Goal: Task Accomplishment & Management: Manage account settings

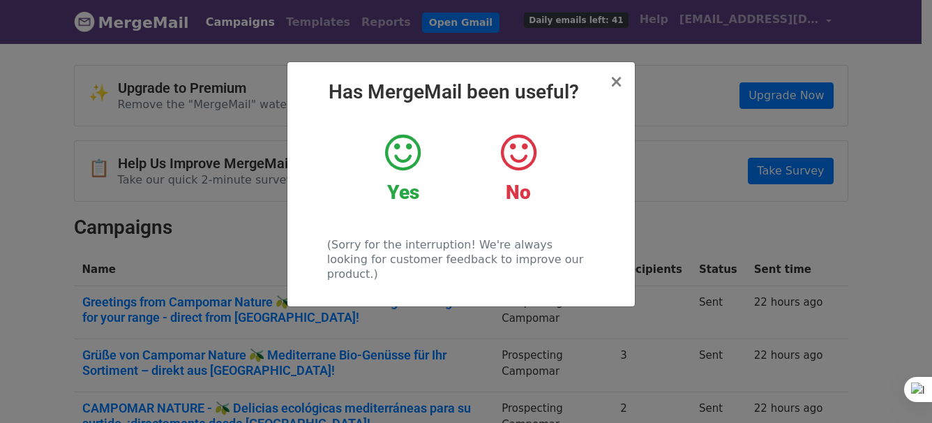
click at [620, 80] on span "×" at bounding box center [616, 82] width 14 height 20
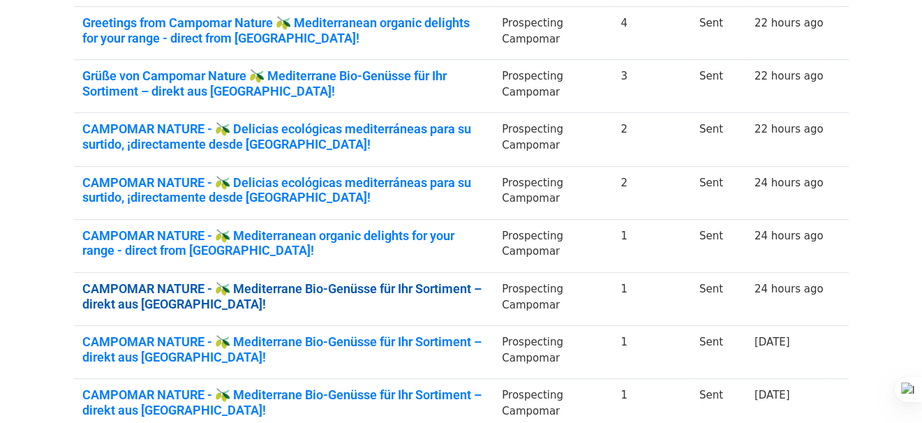
click at [415, 287] on link "CAMPOMAR NATURE - 🫒 Mediterrane Bio-Genüsse für Ihr Sortiment – direkt aus Span…" at bounding box center [283, 296] width 403 height 30
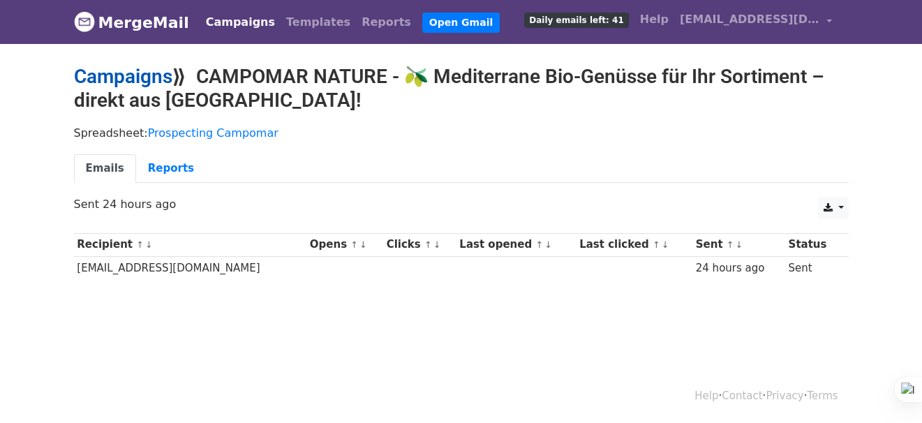
click at [129, 70] on link "Campaigns" at bounding box center [123, 76] width 98 height 23
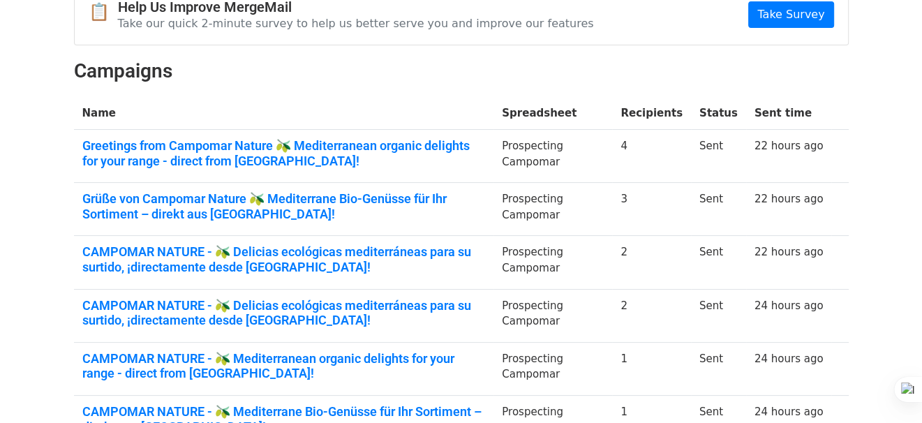
scroll to position [163, 0]
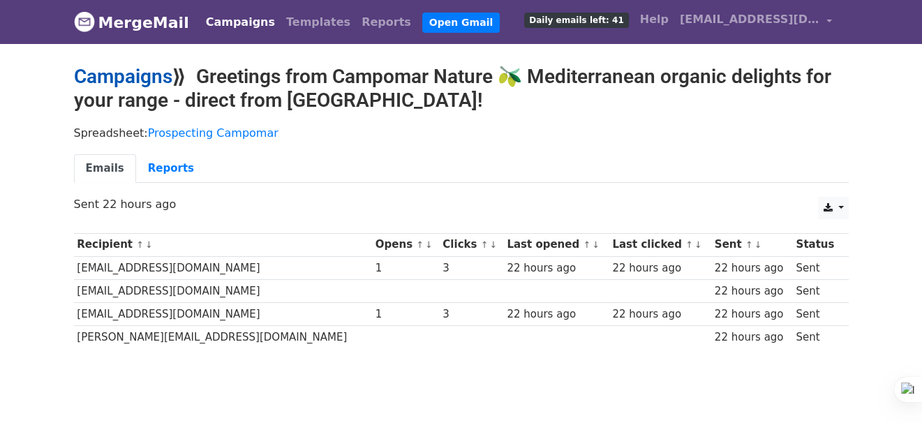
click at [105, 72] on link "Campaigns" at bounding box center [123, 76] width 98 height 23
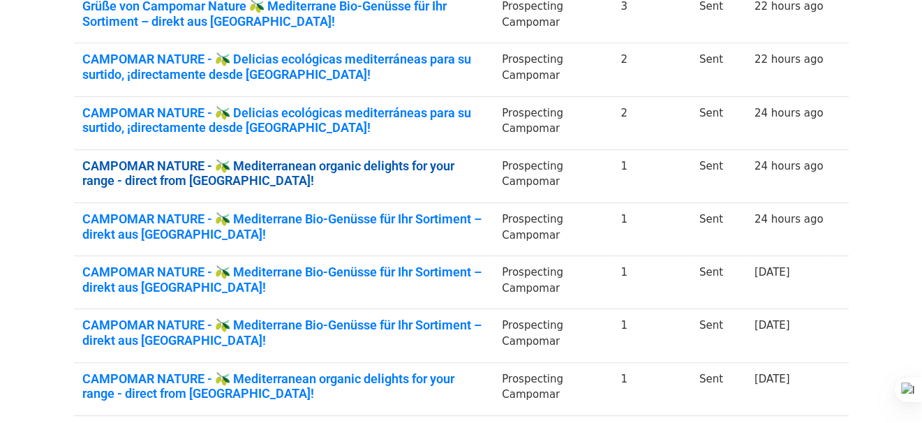
click at [414, 169] on link "CAMPOMAR NATURE - 🫒 Mediterranean organic delights for your range - direct from…" at bounding box center [283, 173] width 403 height 30
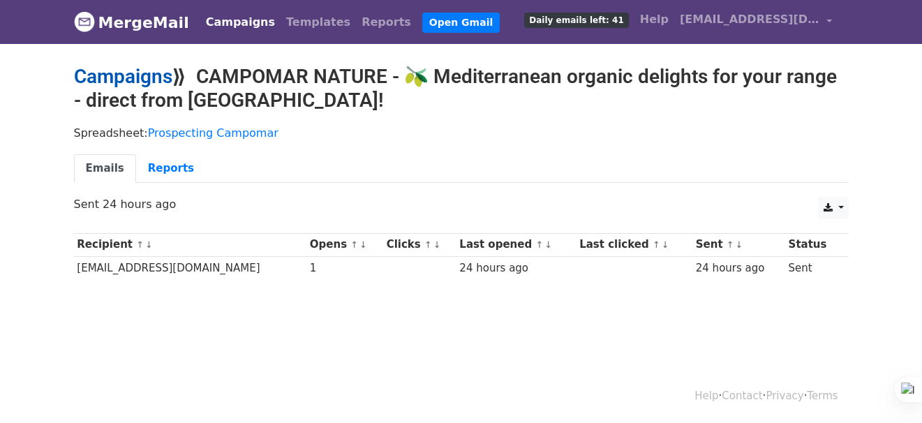
click at [104, 77] on link "Campaigns" at bounding box center [123, 76] width 98 height 23
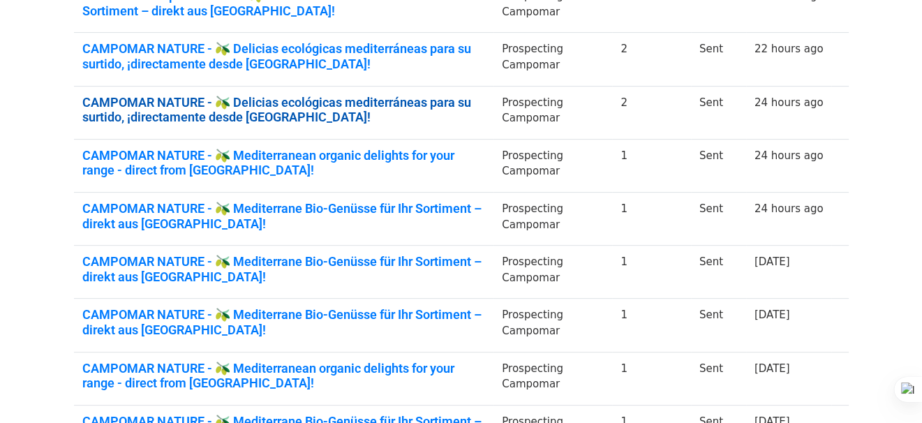
click at [441, 103] on link "CAMPOMAR NATURE - 🫒 Delicias ecológicas mediterráneas para su surtido, ¡directa…" at bounding box center [283, 110] width 403 height 30
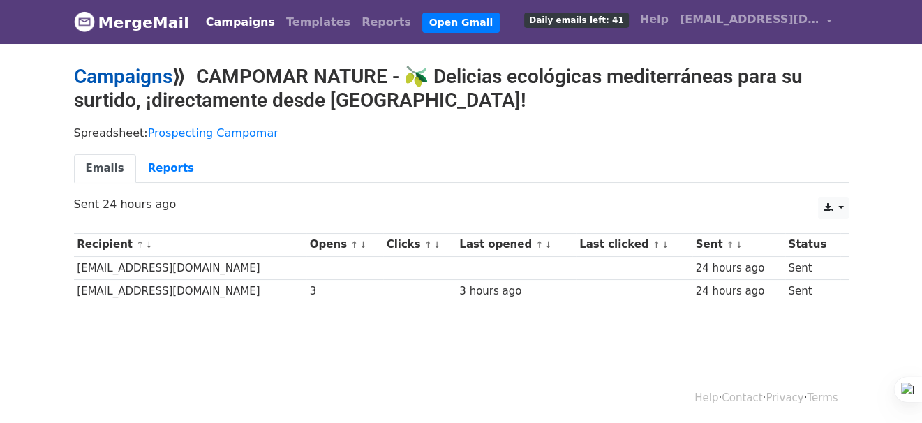
click at [108, 73] on link "Campaigns" at bounding box center [123, 76] width 98 height 23
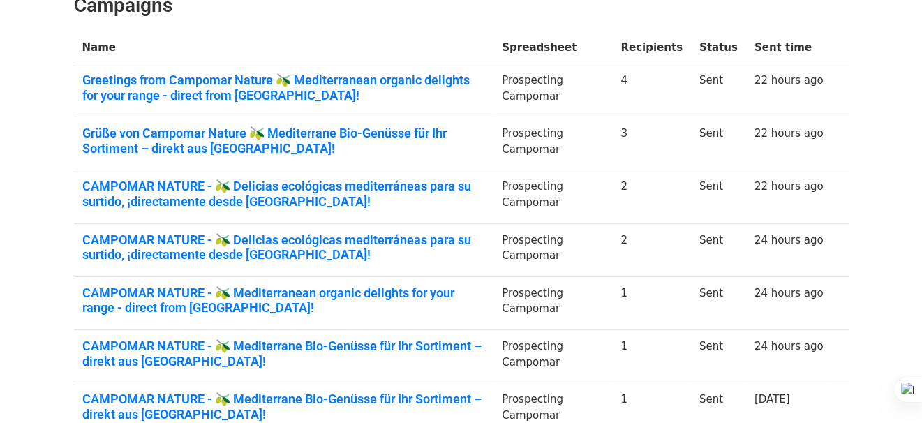
scroll to position [220, 0]
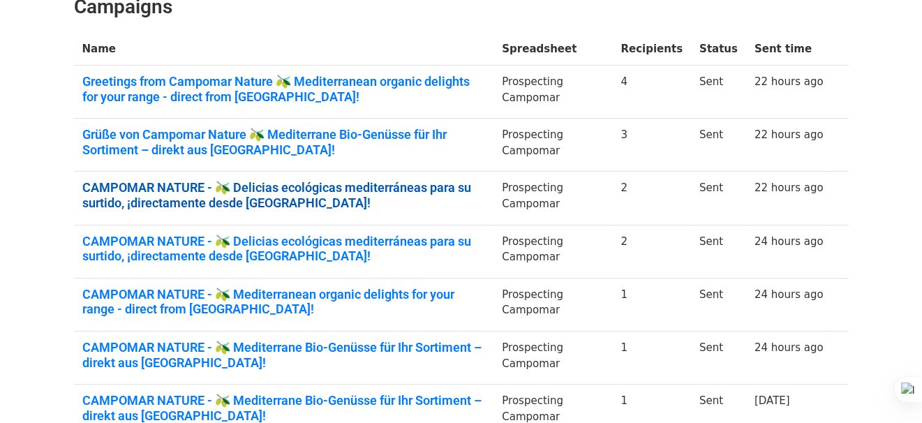
click at [474, 183] on link "CAMPOMAR NATURE - 🫒 Delicias ecológicas mediterráneas para su surtido, ¡directa…" at bounding box center [283, 195] width 403 height 30
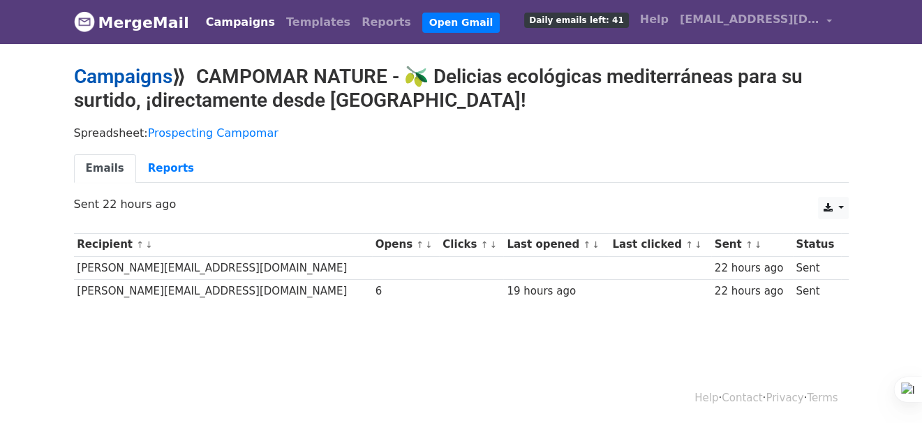
click at [106, 78] on link "Campaigns" at bounding box center [123, 76] width 98 height 23
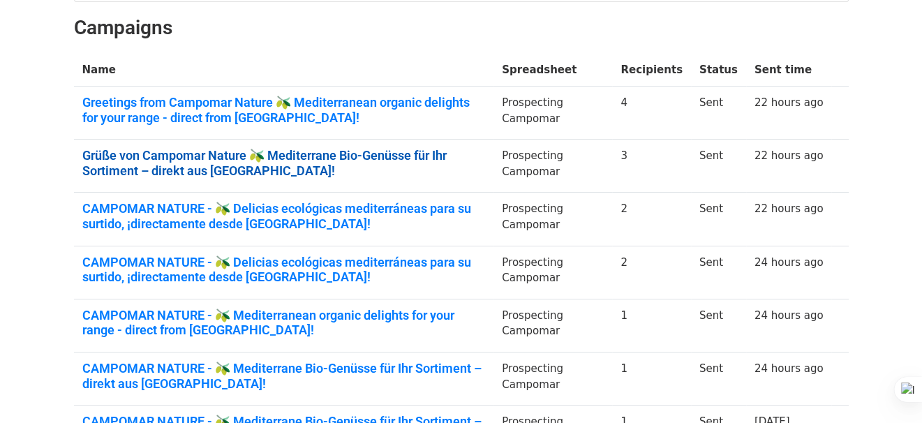
drag, startPoint x: 470, startPoint y: 154, endPoint x: 455, endPoint y: 169, distance: 21.2
click at [471, 153] on link "Grüße von Campomar Nature 🫒 Mediterrane Bio-Genüsse für Ihr Sortiment – direkt …" at bounding box center [283, 163] width 403 height 30
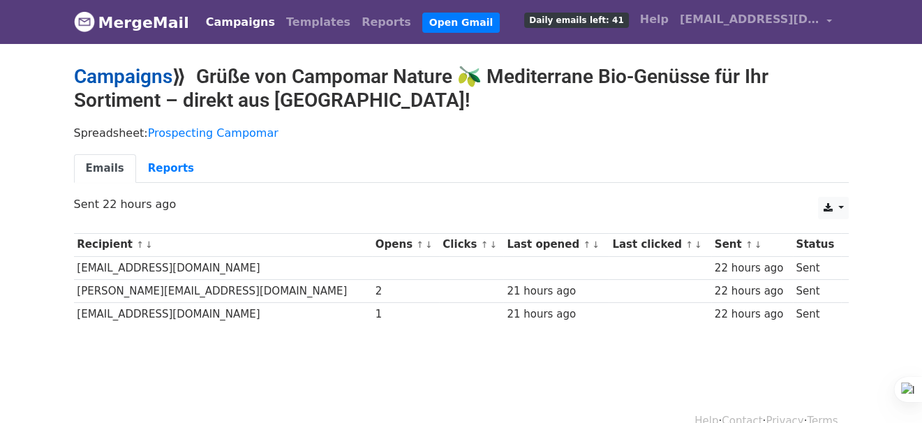
click at [96, 77] on link "Campaigns" at bounding box center [123, 76] width 98 height 23
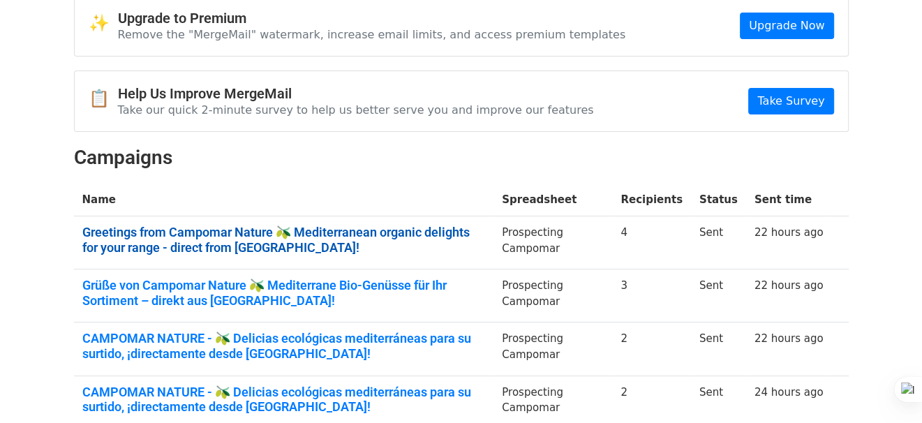
click at [411, 228] on link "Greetings from Campomar Nature 🫒 Mediterranean organic delights for your range …" at bounding box center [283, 240] width 403 height 30
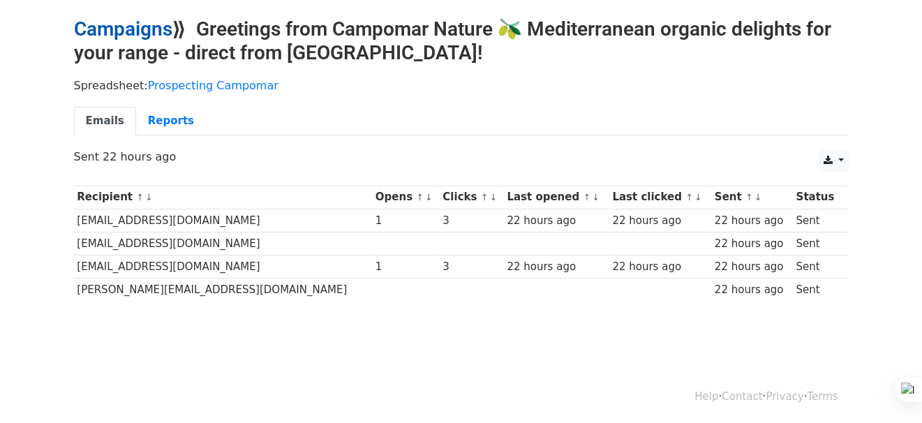
click at [91, 27] on link "Campaigns" at bounding box center [123, 28] width 98 height 23
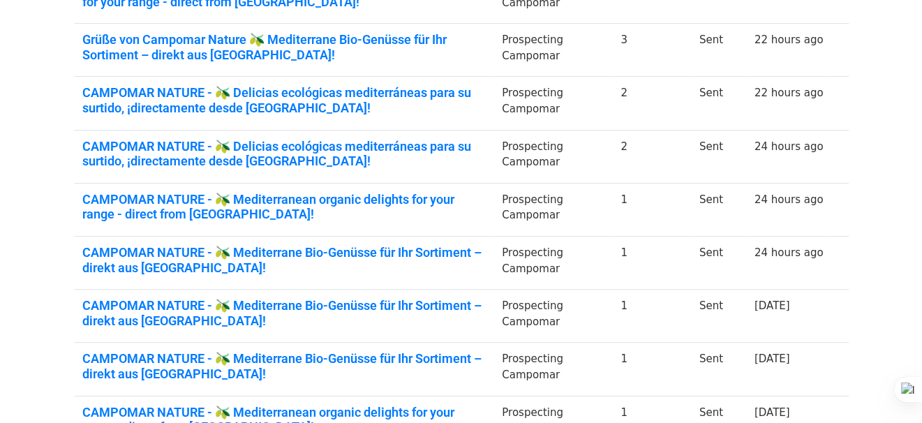
scroll to position [349, 0]
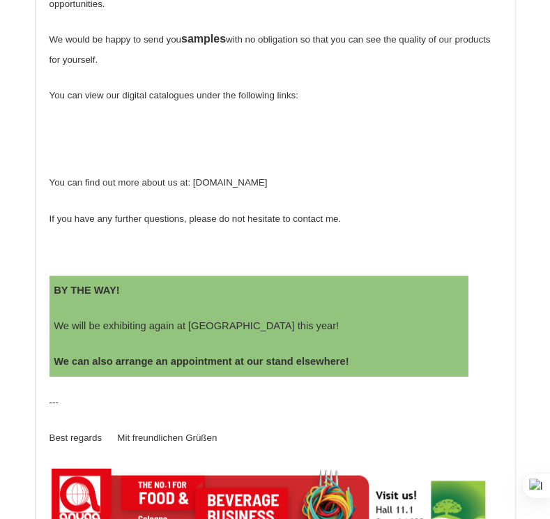
scroll to position [698, 0]
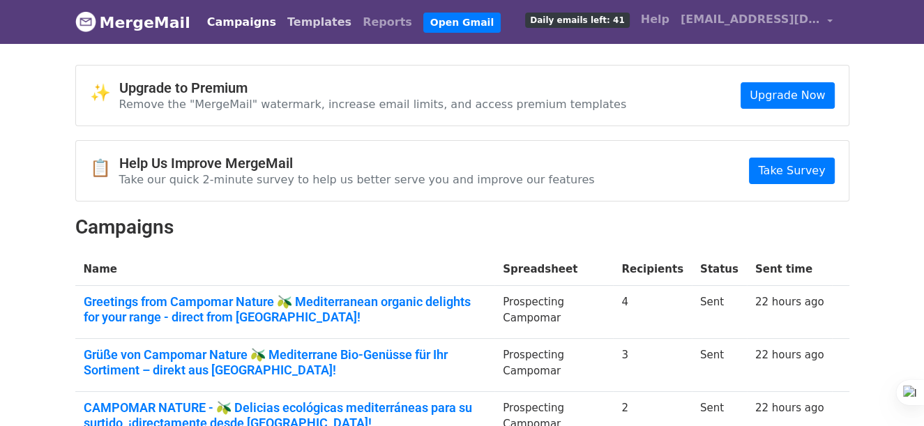
click at [318, 24] on link "Templates" at bounding box center [319, 22] width 75 height 28
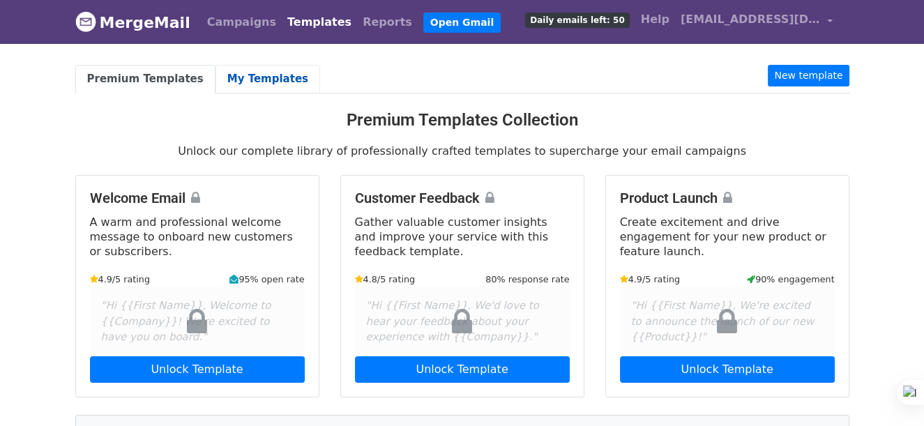
click at [269, 82] on link "My Templates" at bounding box center [268, 79] width 105 height 29
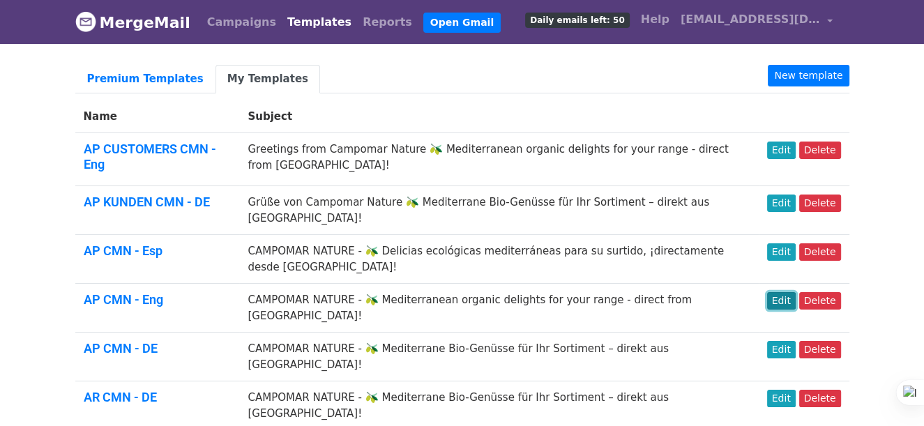
click at [791, 292] on link "Edit" at bounding box center [781, 300] width 29 height 17
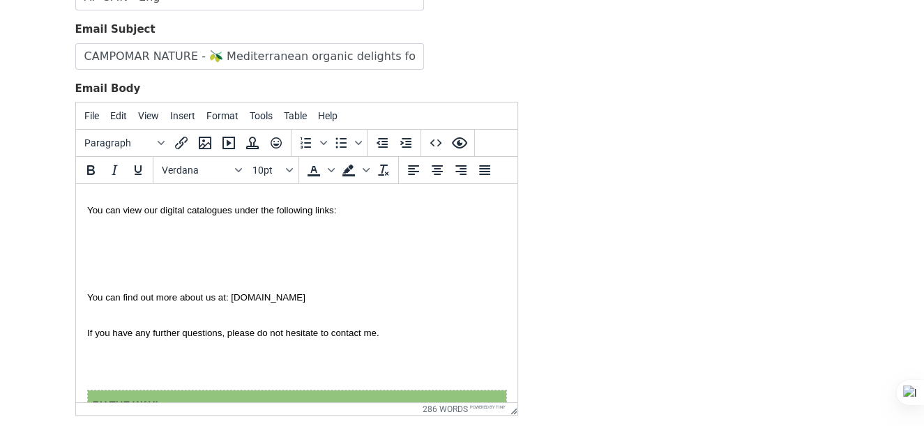
scroll to position [767, 0]
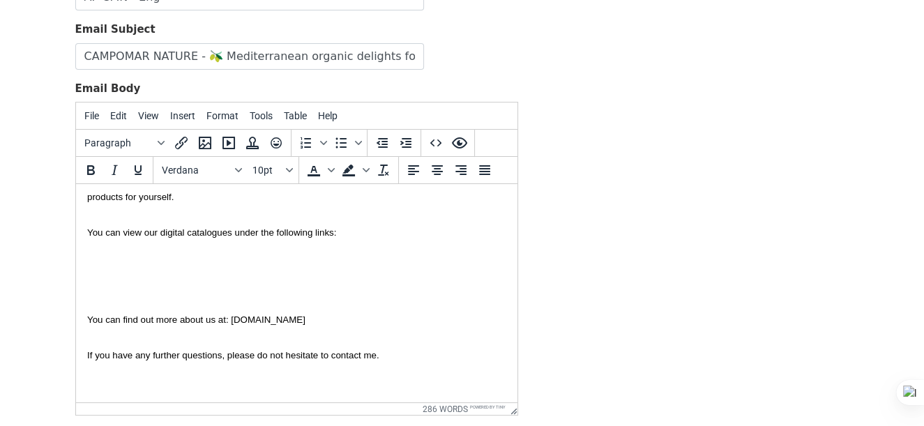
click at [179, 310] on p "You can find out more about us at: [DOMAIN_NAME]" at bounding box center [296, 320] width 419 height 20
click at [159, 296] on body "{{Anrede}} {{Nachname}}, My name is [PERSON_NAME], Export Manager at CAMPOMAR N…" at bounding box center [296, 281] width 419 height 1707
paste body
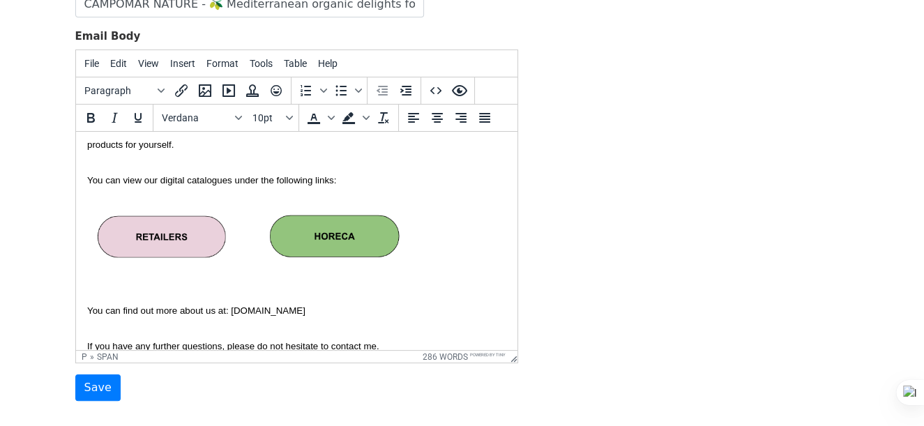
scroll to position [193, 0]
click at [126, 287] on body "{{Anrede}} {{Nachname}}, My name is Carlos Aguilar, Export Manager at CAMPOMAR …" at bounding box center [296, 250] width 419 height 1750
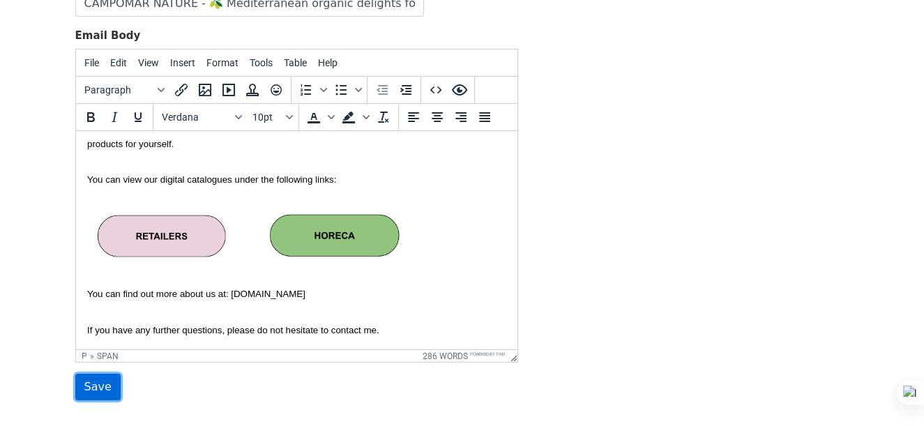
click at [102, 382] on input "Save" at bounding box center [97, 387] width 45 height 27
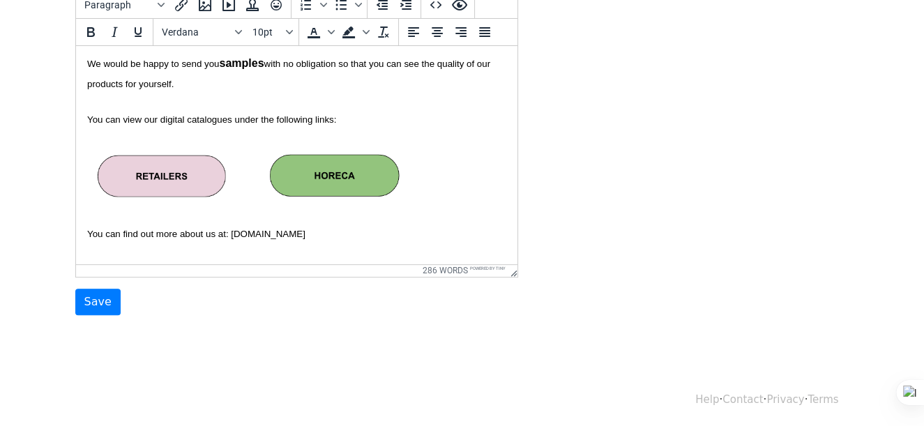
scroll to position [767, 0]
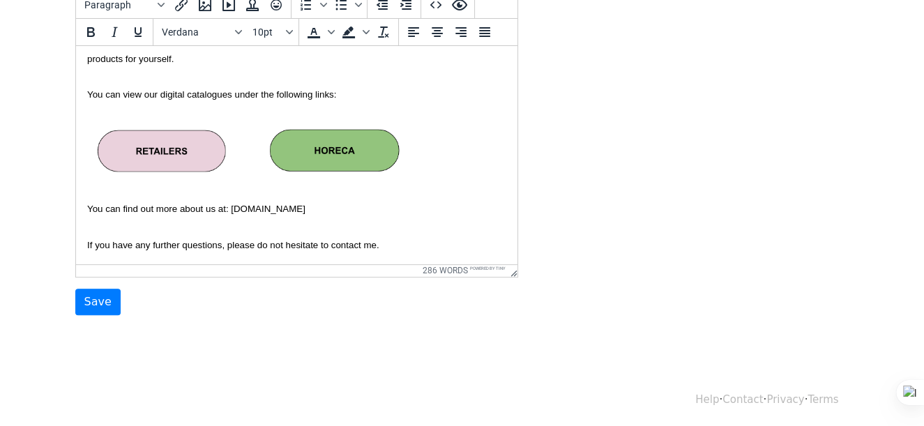
click at [173, 159] on img at bounding box center [159, 147] width 137 height 57
click at [193, 137] on img at bounding box center [159, 147] width 137 height 57
click at [275, 209] on span "You can find out more about us at: www.campomarnature.com" at bounding box center [196, 208] width 218 height 10
click at [350, 147] on img at bounding box center [334, 150] width 141 height 52
click at [186, 149] on img at bounding box center [159, 147] width 137 height 57
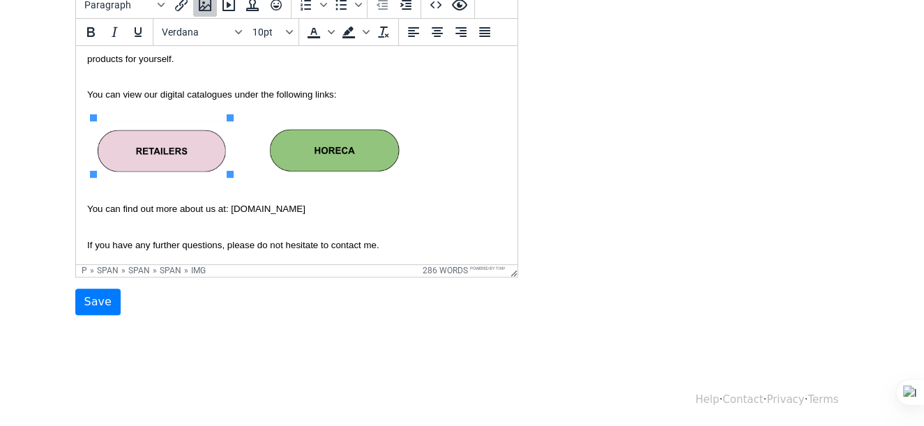
scroll to position [837, 0]
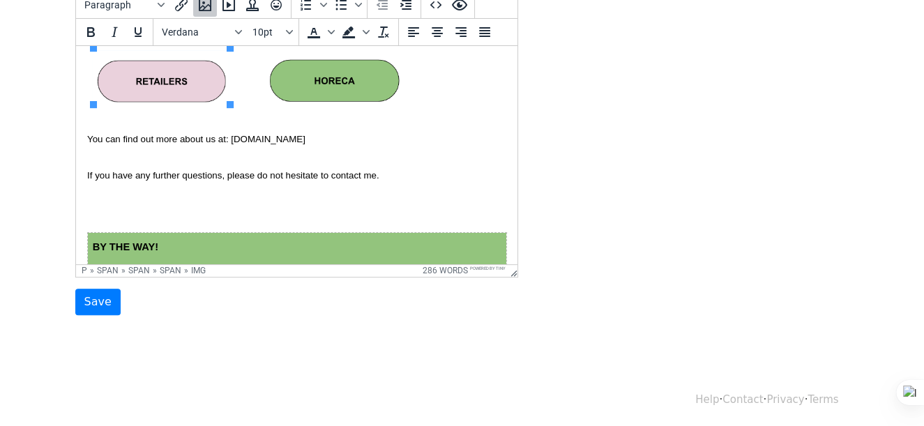
click at [331, 94] on img at bounding box center [334, 80] width 141 height 52
click at [448, 104] on p at bounding box center [296, 81] width 419 height 63
click at [98, 306] on input "Save" at bounding box center [97, 302] width 45 height 27
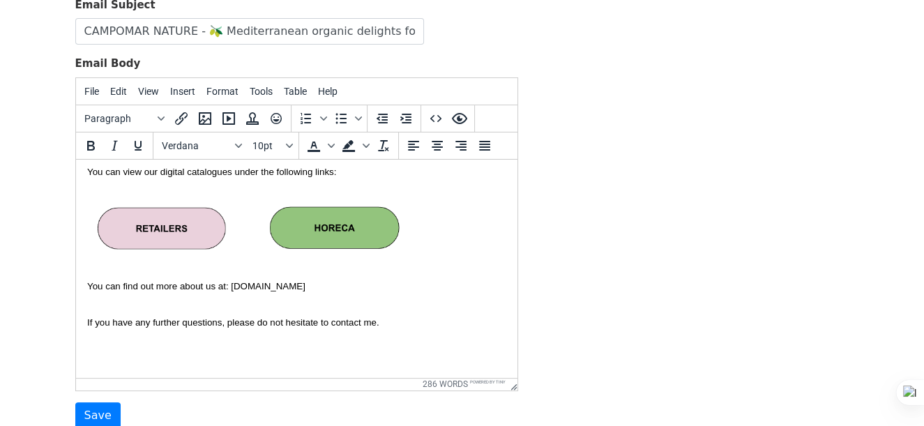
scroll to position [837, 0]
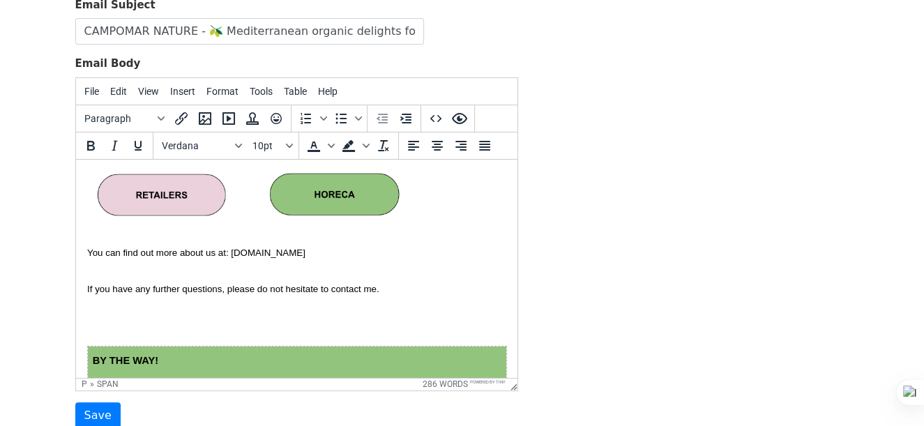
click at [377, 257] on p "You can find out more about us at: [DOMAIN_NAME]" at bounding box center [296, 252] width 419 height 20
click at [446, 209] on p at bounding box center [296, 194] width 419 height 63
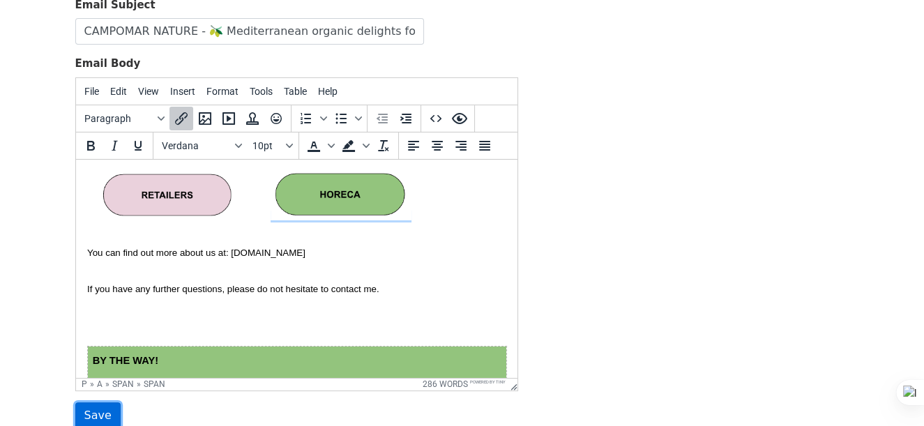
click at [81, 406] on input "Save" at bounding box center [97, 416] width 45 height 27
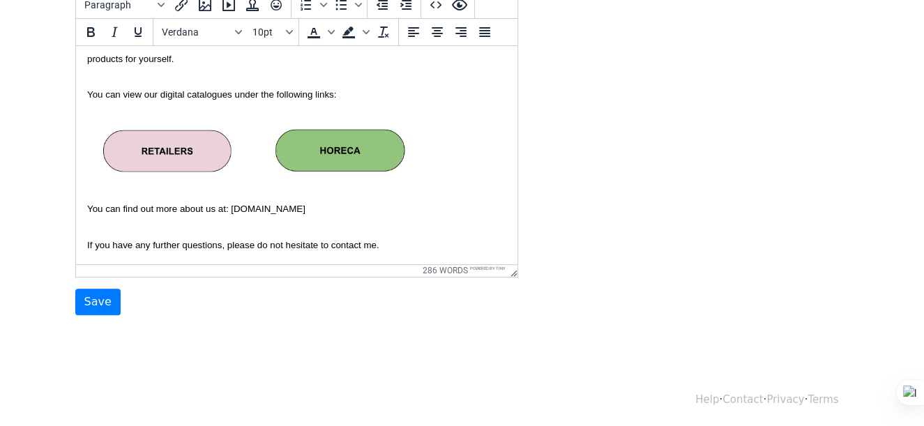
scroll to position [837, 0]
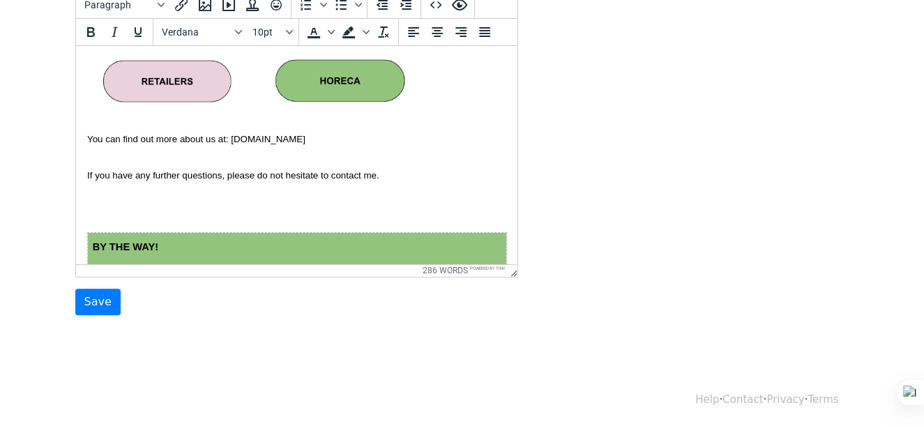
click at [149, 71] on img at bounding box center [165, 78] width 137 height 57
click at [339, 76] on img at bounding box center [340, 80] width 141 height 52
click at [325, 144] on p "You can find out more about us at: www.campomarnature.com" at bounding box center [296, 138] width 419 height 20
drag, startPoint x: 102, startPoint y: 297, endPoint x: 112, endPoint y: 273, distance: 25.9
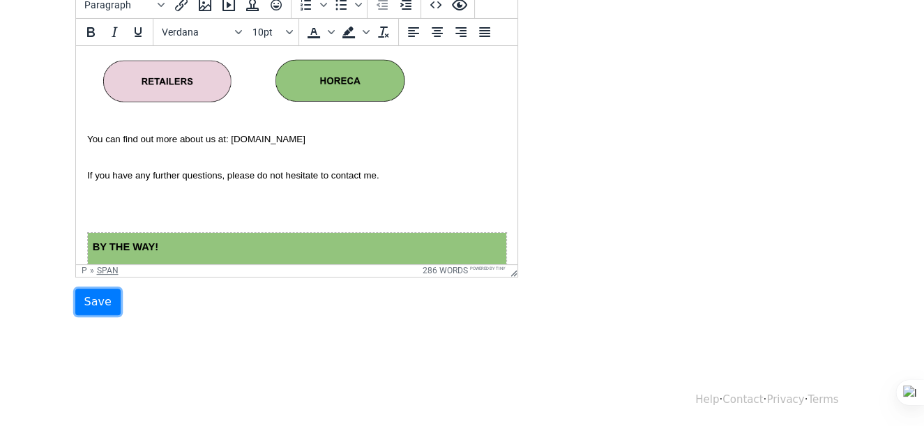
click at [104, 291] on input "Save" at bounding box center [97, 302] width 45 height 27
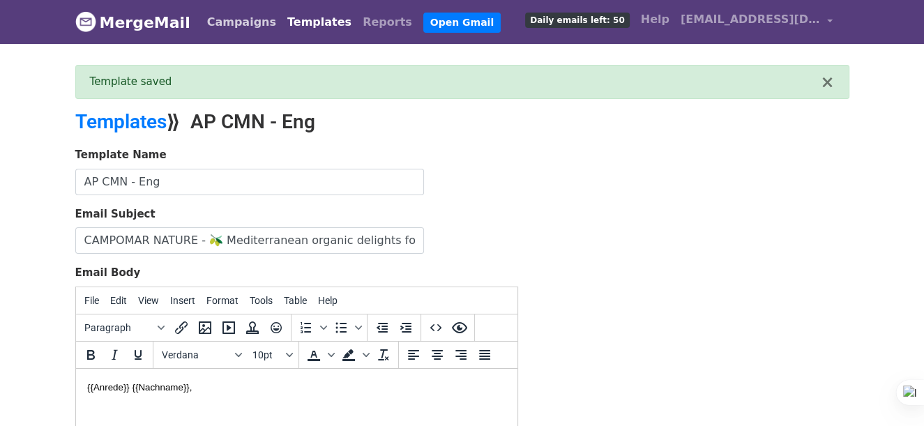
click at [232, 24] on link "Campaigns" at bounding box center [242, 22] width 80 height 28
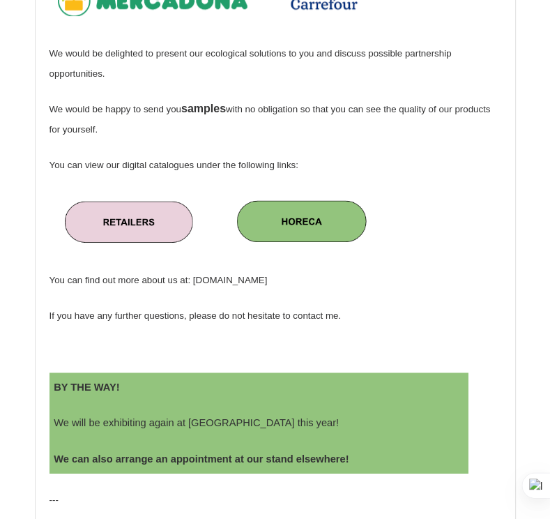
click at [167, 248] on img at bounding box center [127, 219] width 137 height 57
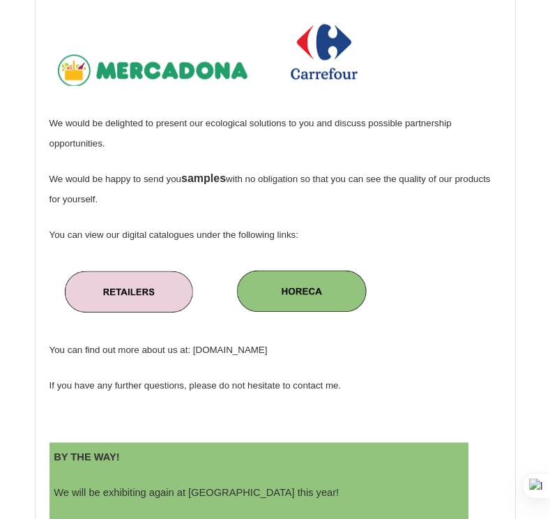
click at [352, 317] on img at bounding box center [302, 292] width 141 height 52
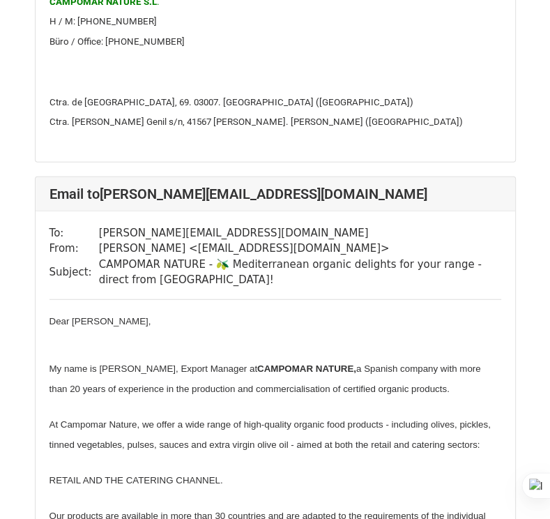
scroll to position [1674, 0]
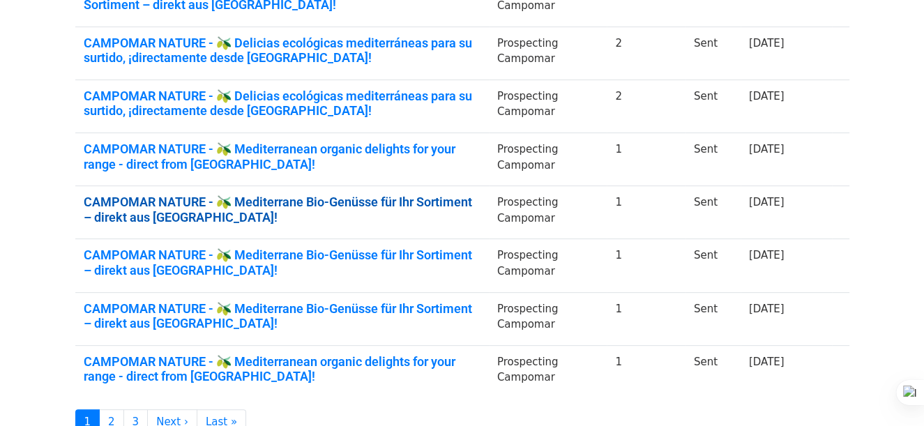
click at [416, 203] on link "CAMPOMAR NATURE - 🫒 Mediterrane Bio-Genüsse für Ihr Sortiment – direkt aus Span…" at bounding box center [282, 210] width 397 height 30
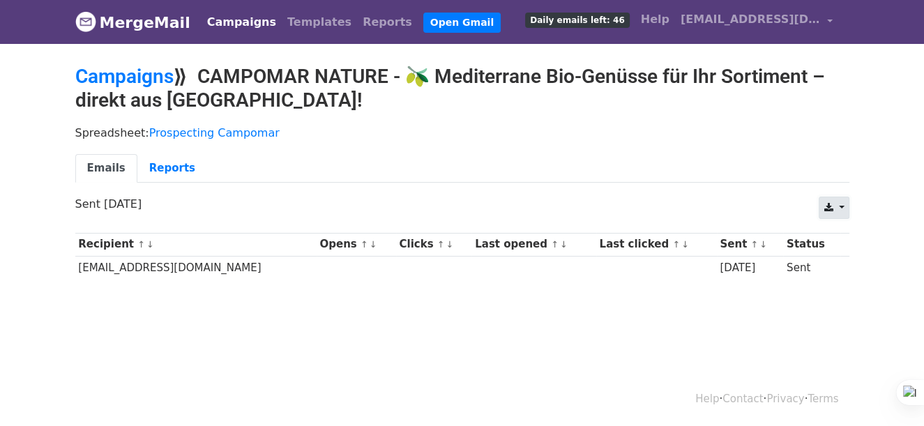
click at [847, 212] on link at bounding box center [834, 208] width 30 height 22
click at [851, 255] on link "Excel" at bounding box center [851, 261] width 63 height 22
click at [120, 73] on link "Campaigns" at bounding box center [124, 76] width 98 height 23
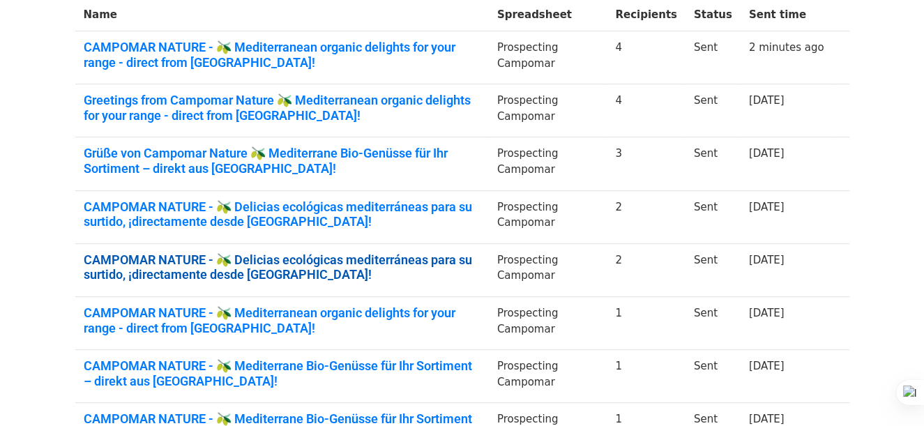
scroll to position [279, 0]
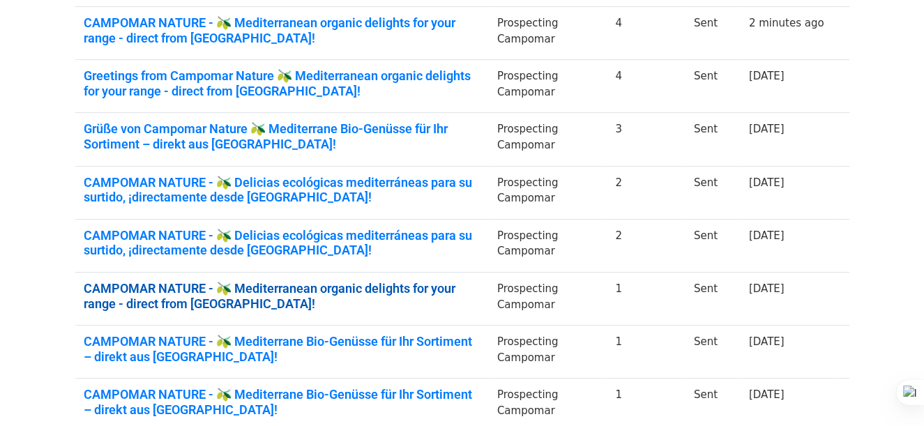
click at [462, 290] on link "CAMPOMAR NATURE - 🫒 Mediterranean organic delights for your range - direct from…" at bounding box center [282, 296] width 397 height 30
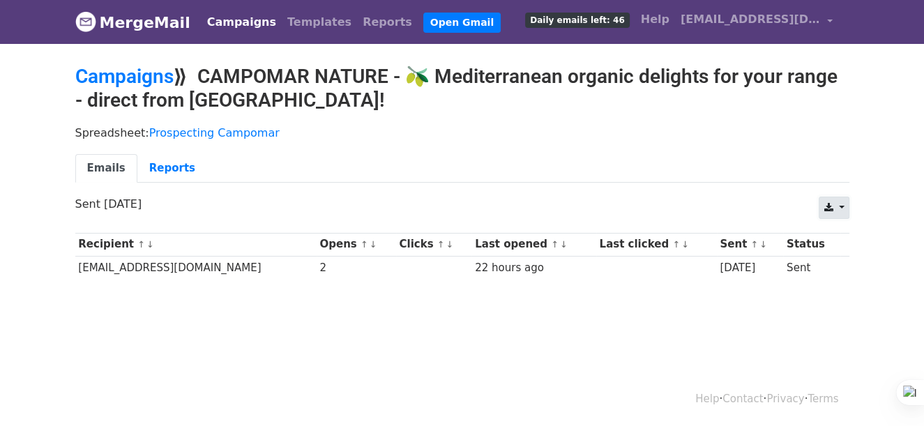
click at [843, 203] on link at bounding box center [834, 208] width 30 height 22
drag, startPoint x: 846, startPoint y: 261, endPoint x: 755, endPoint y: 237, distance: 93.7
click at [846, 261] on link "Excel" at bounding box center [851, 261] width 63 height 22
click at [123, 80] on link "Campaigns" at bounding box center [124, 76] width 98 height 23
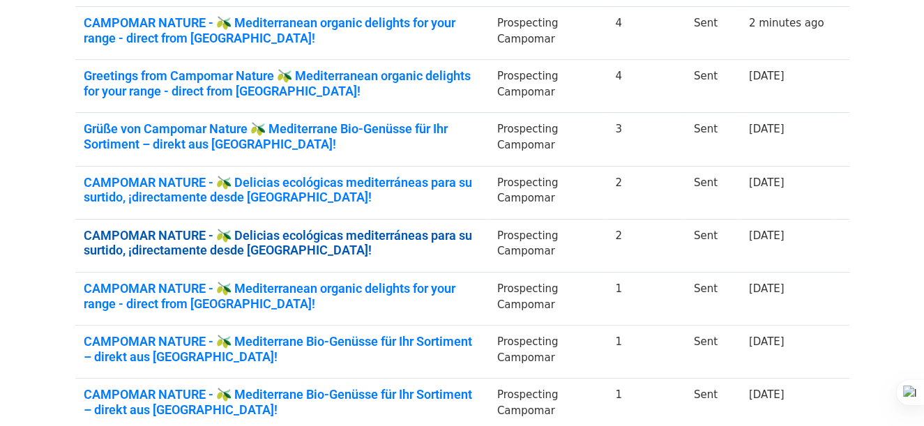
click at [449, 234] on link "CAMPOMAR NATURE - 🫒 Delicias ecológicas mediterráneas para su surtido, ¡directa…" at bounding box center [282, 243] width 397 height 30
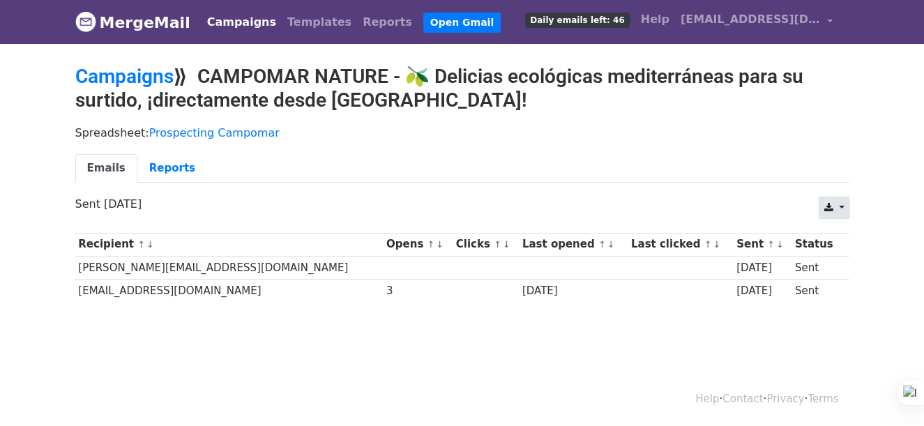
click at [838, 212] on link at bounding box center [834, 208] width 30 height 22
click at [845, 257] on link "Excel" at bounding box center [851, 261] width 63 height 22
click at [162, 79] on link "Campaigns" at bounding box center [124, 76] width 98 height 23
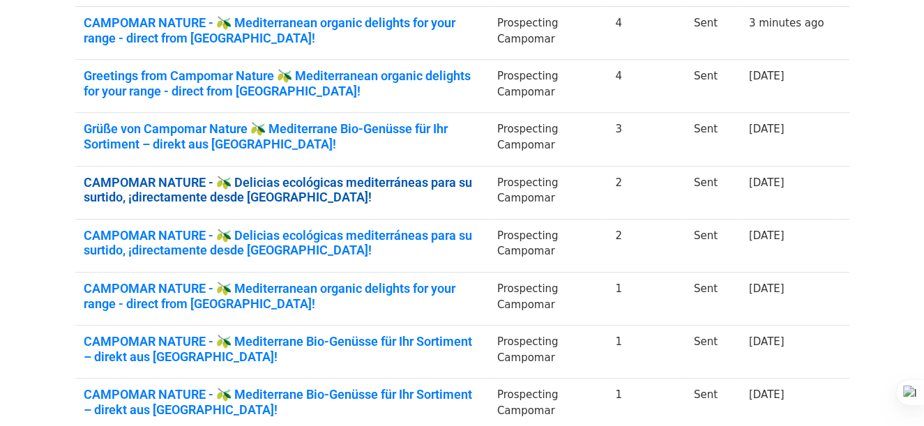
click at [352, 186] on link "CAMPOMAR NATURE - 🫒 Delicias ecológicas mediterráneas para su surtido, ¡directa…" at bounding box center [282, 190] width 397 height 30
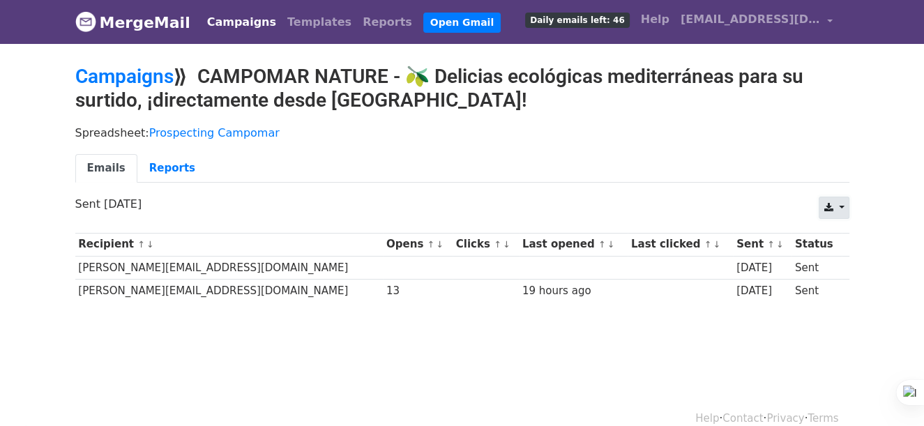
click at [843, 204] on link at bounding box center [834, 208] width 30 height 22
click at [856, 264] on link "Excel" at bounding box center [851, 261] width 63 height 22
click at [134, 77] on link "Campaigns" at bounding box center [124, 76] width 98 height 23
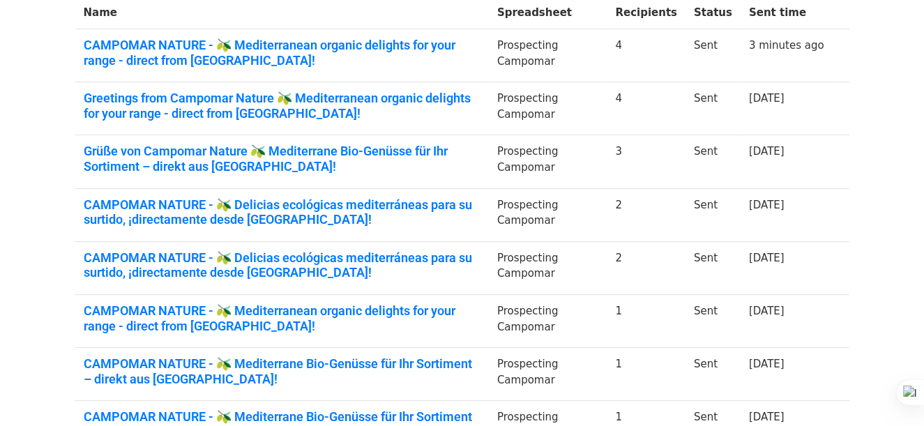
scroll to position [279, 0]
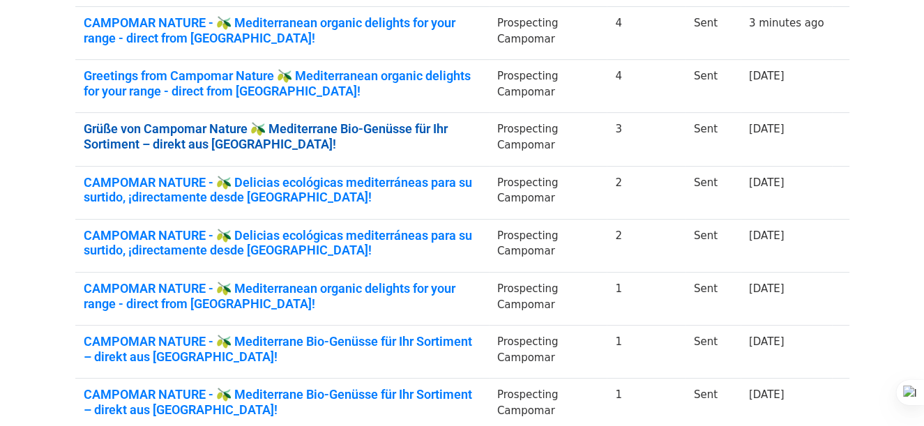
click at [463, 131] on link "Grüße von Campomar Nature 🫒 Mediterrane Bio-Genüsse für Ihr Sortiment – direkt …" at bounding box center [282, 136] width 397 height 30
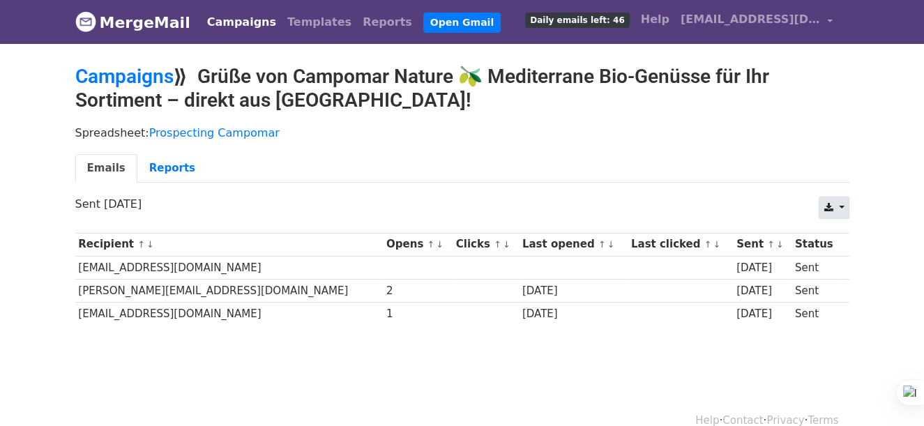
click at [841, 208] on link at bounding box center [834, 208] width 30 height 22
click at [843, 258] on link "Excel" at bounding box center [851, 261] width 63 height 22
click at [112, 70] on link "Campaigns" at bounding box center [124, 76] width 98 height 23
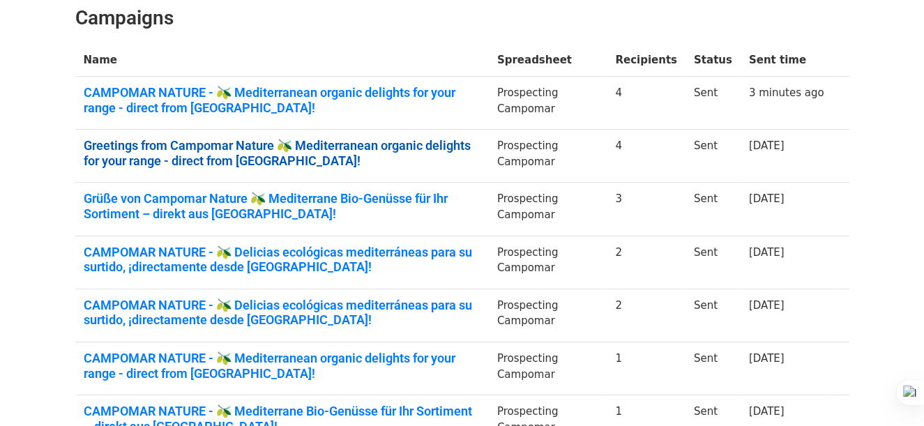
click at [472, 144] on link "Greetings from Campomar Nature 🫒 Mediterranean organic delights for your range …" at bounding box center [282, 153] width 397 height 30
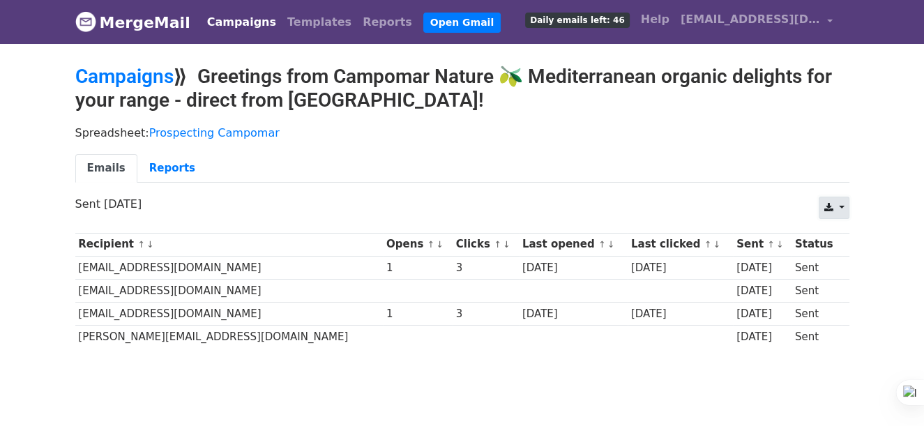
click at [834, 205] on link at bounding box center [834, 208] width 30 height 22
click at [843, 259] on link "Excel" at bounding box center [851, 261] width 63 height 22
